Goal: Task Accomplishment & Management: Use online tool/utility

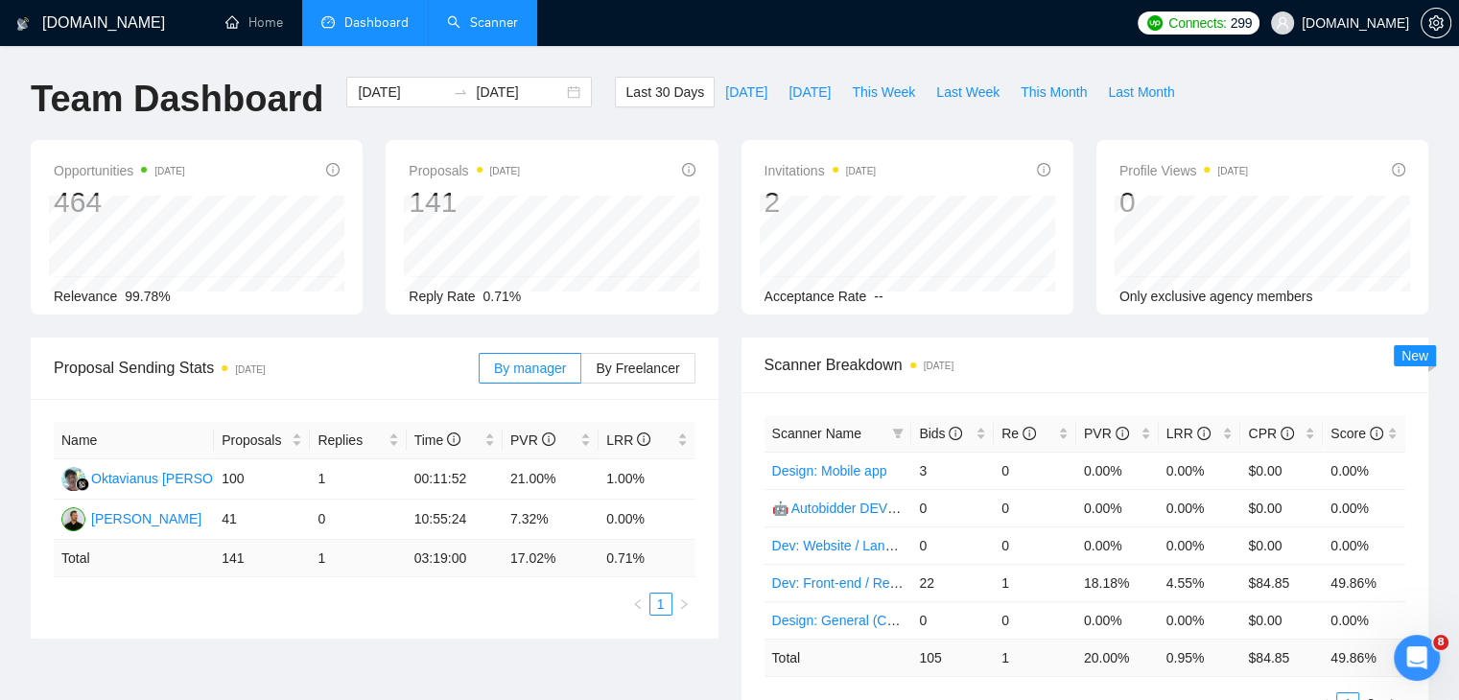
click at [518, 16] on link "Scanner" at bounding box center [482, 22] width 71 height 16
